Goal: Information Seeking & Learning: Learn about a topic

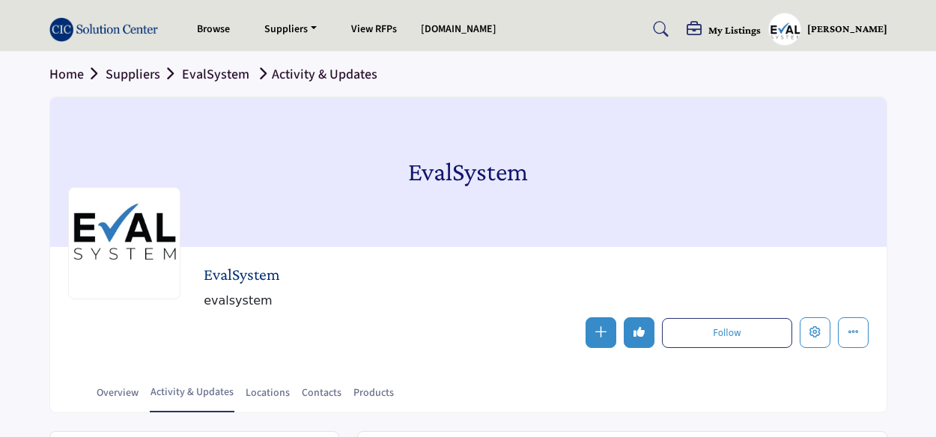
click at [6, 77] on section "Home Suppliers EvalSystem Activity & Updates EvalSystem EvalSystem evalsystem F…" at bounding box center [468, 233] width 936 height 362
click at [20, 147] on section "Home Suppliers EvalSystem Activity & Updates EvalSystem EvalSystem evalsystem F…" at bounding box center [468, 233] width 936 height 362
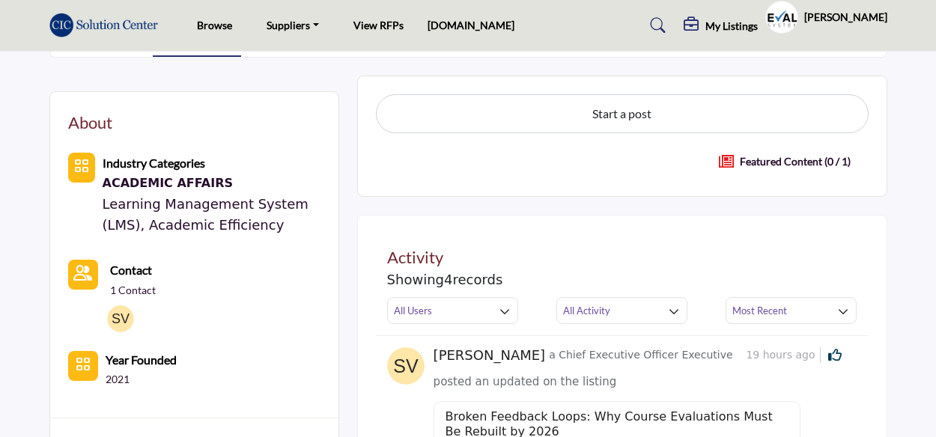
scroll to position [358, 0]
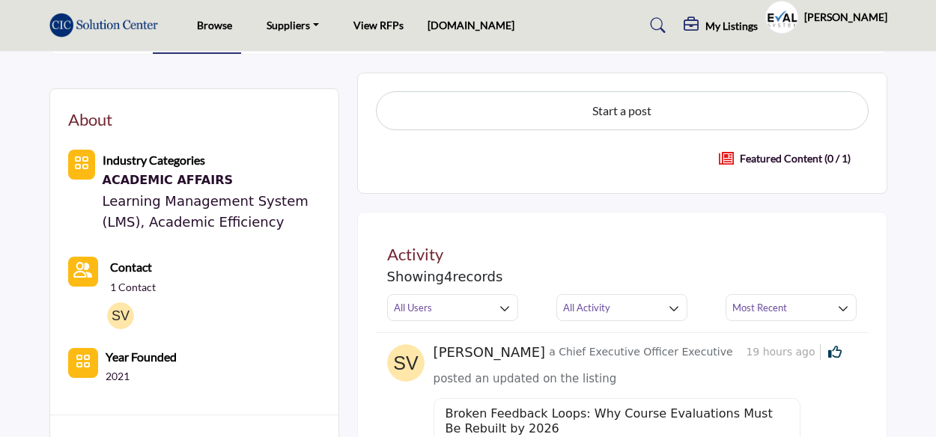
click at [750, 158] on p "Featured Content (0 / 1)" at bounding box center [795, 158] width 111 height 16
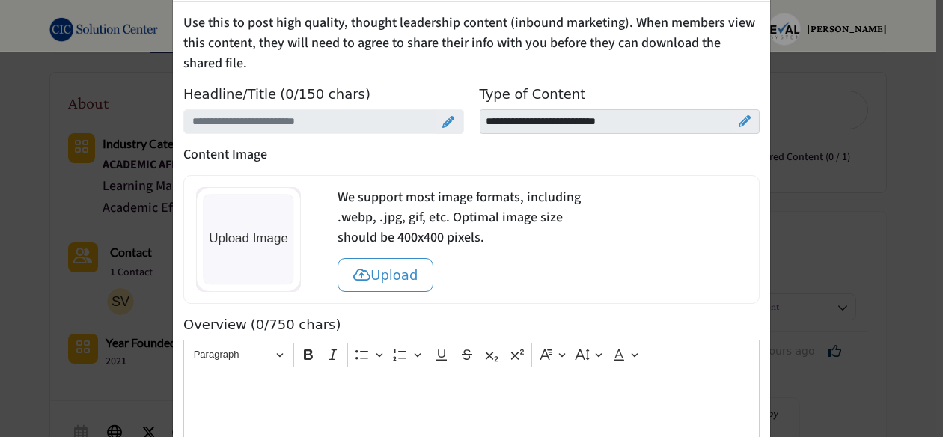
scroll to position [0, 0]
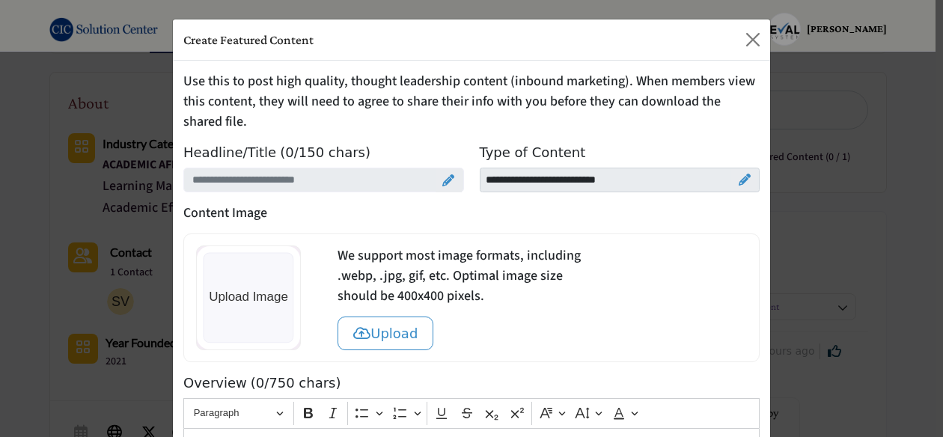
click at [739, 176] on icon at bounding box center [745, 180] width 12 height 12
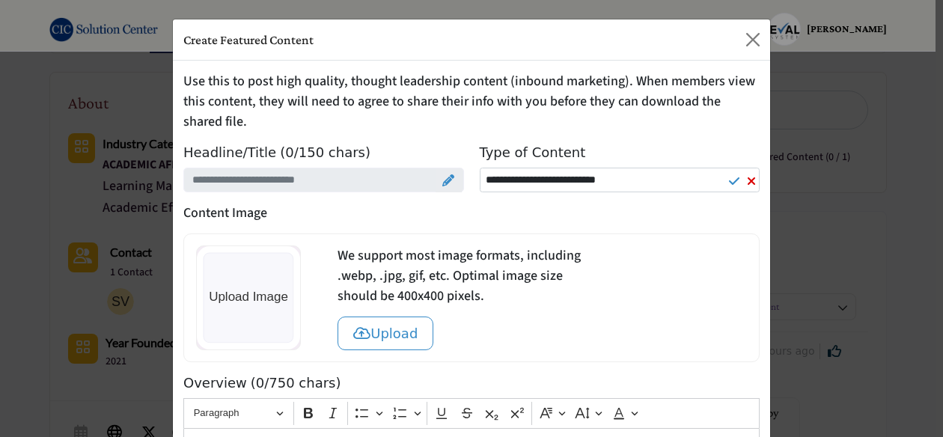
click at [732, 180] on icon at bounding box center [734, 181] width 10 height 12
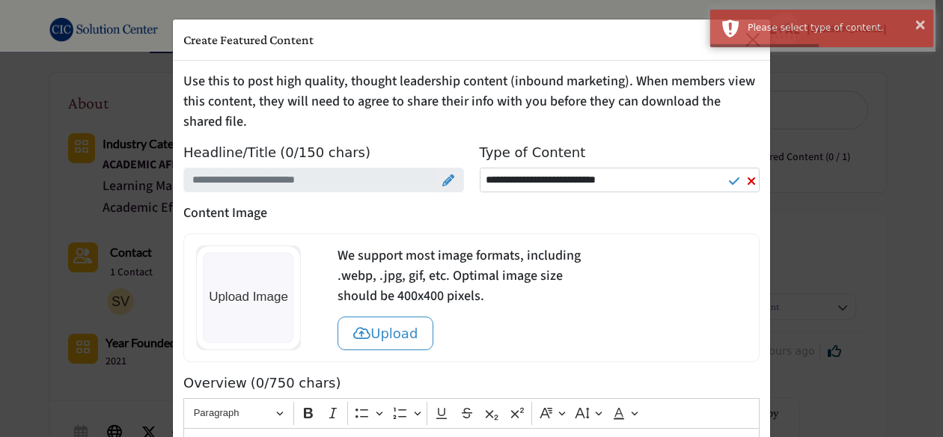
click at [747, 177] on icon at bounding box center [751, 181] width 9 height 12
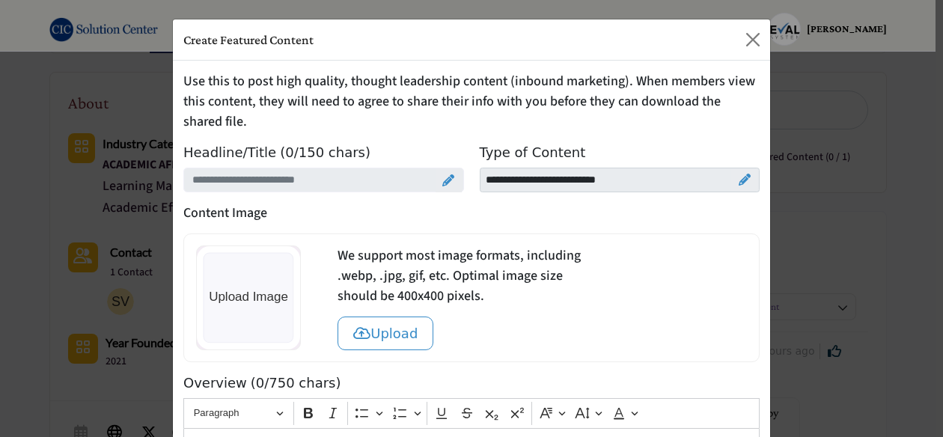
click at [477, 213] on p "Content Image" at bounding box center [471, 213] width 576 height 20
click at [746, 37] on button "Close" at bounding box center [753, 40] width 24 height 24
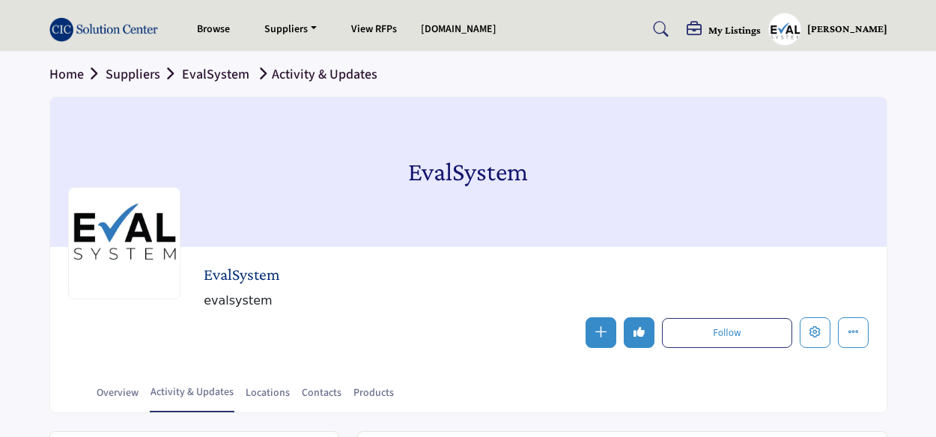
drag, startPoint x: 10, startPoint y: 125, endPoint x: 472, endPoint y: 323, distance: 501.7
click at [472, 323] on div "Follow Following Message Recommended Add to My Suppliers Phone Number Claim Lis…" at bounding box center [652, 332] width 432 height 31
click at [6, 228] on section "Home Suppliers EvalSystem Activity & Updates EvalSystem EvalSystem evalsystem F…" at bounding box center [468, 233] width 936 height 362
